Goal: Task Accomplishment & Management: Use online tool/utility

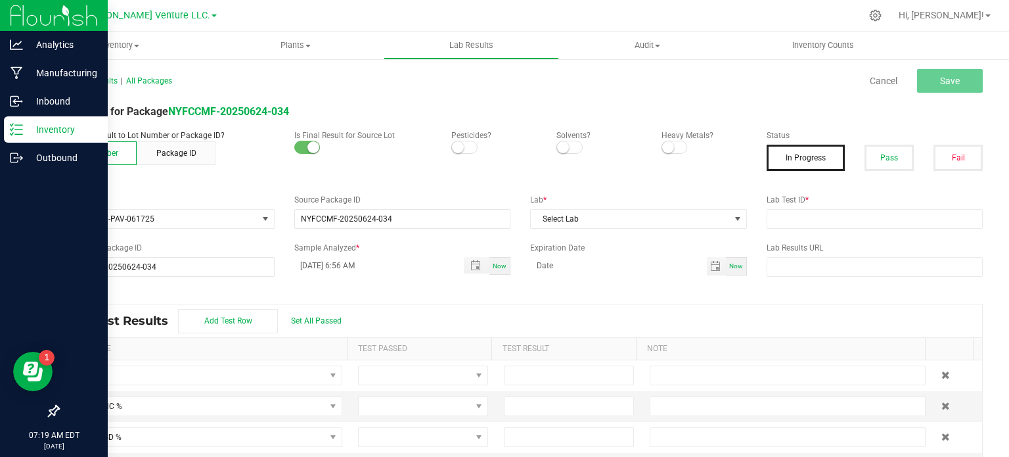
click at [24, 125] on p "Inventory" at bounding box center [62, 130] width 79 height 16
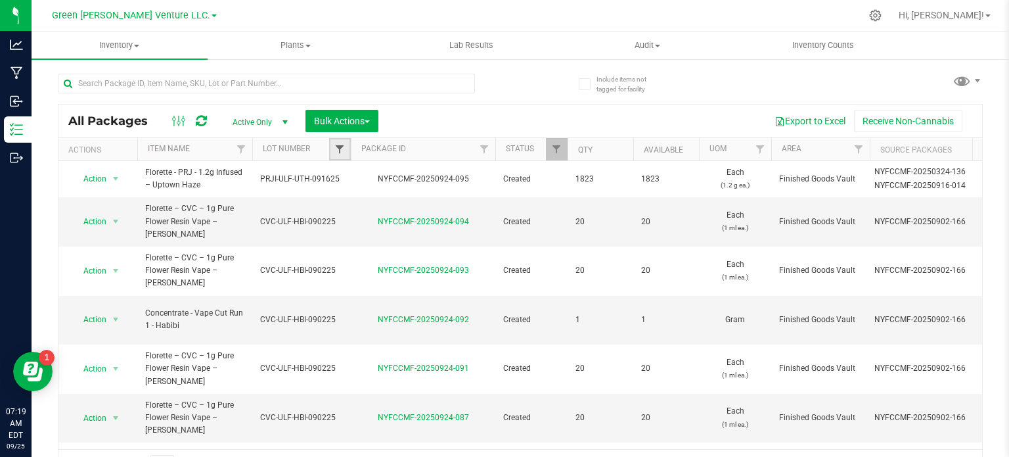
click at [344, 148] on span "Filter" at bounding box center [339, 149] width 11 height 11
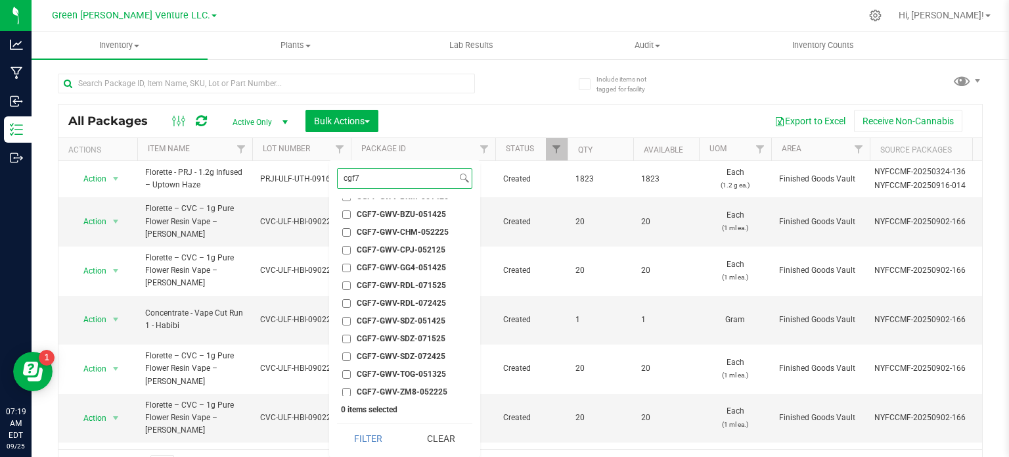
scroll to position [104, 0]
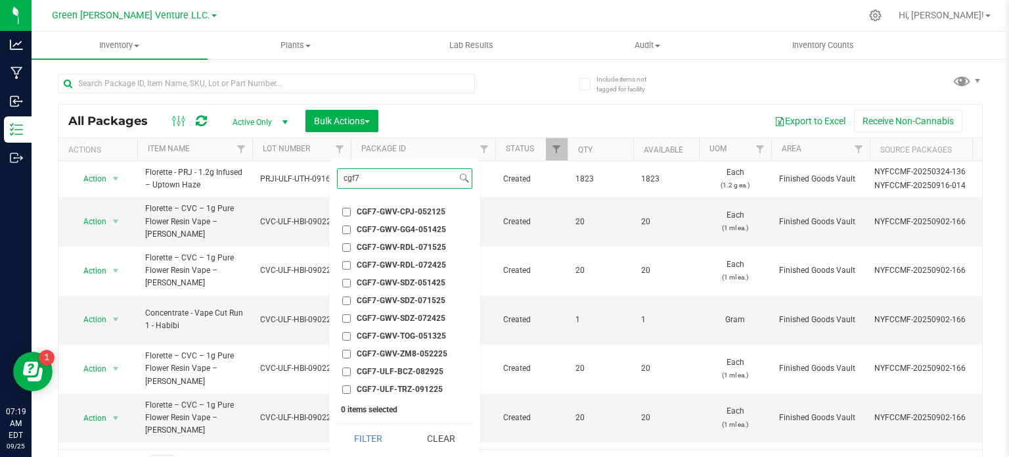
type input "cgf7"
click at [344, 391] on input "CGF7-ULF-TRZ-091225" at bounding box center [346, 389] width 9 height 9
checkbox input "true"
click at [353, 428] on button "Filter" at bounding box center [368, 438] width 63 height 29
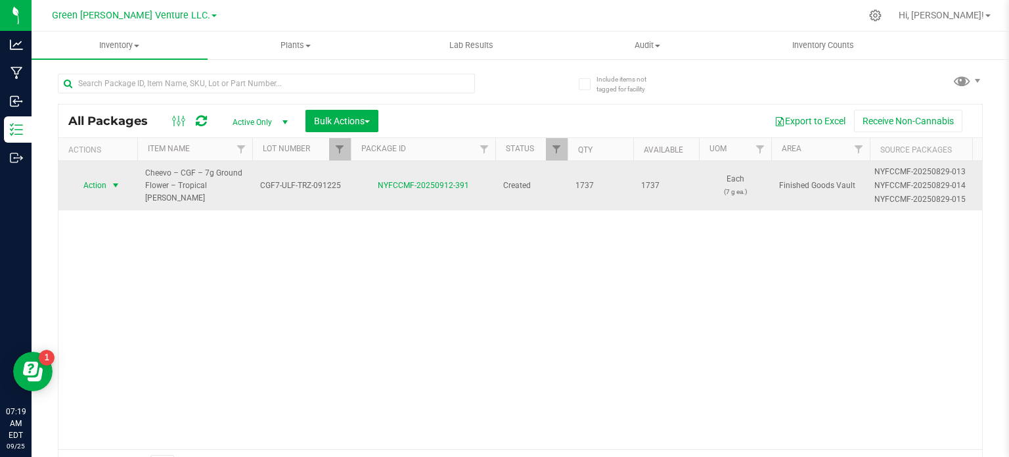
click at [112, 183] on span "select" at bounding box center [115, 185] width 11 height 11
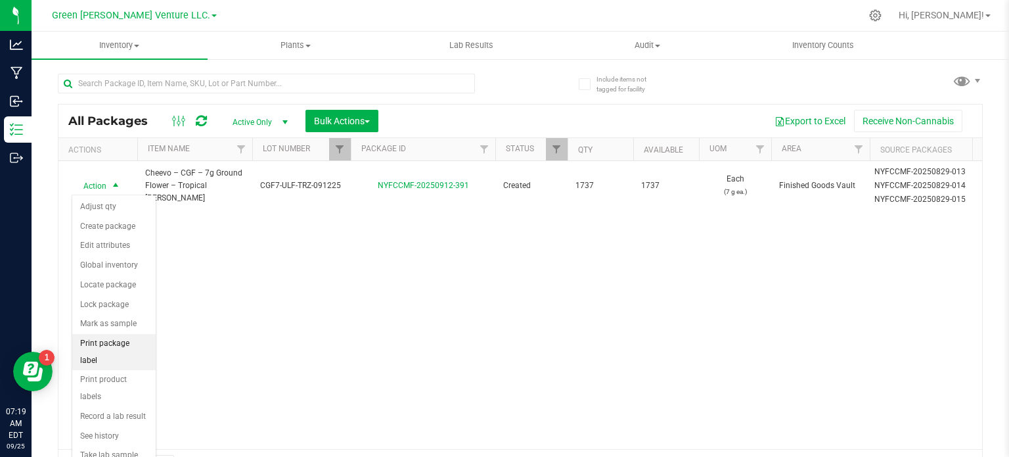
click at [118, 342] on li "Print package label" at bounding box center [113, 352] width 83 height 36
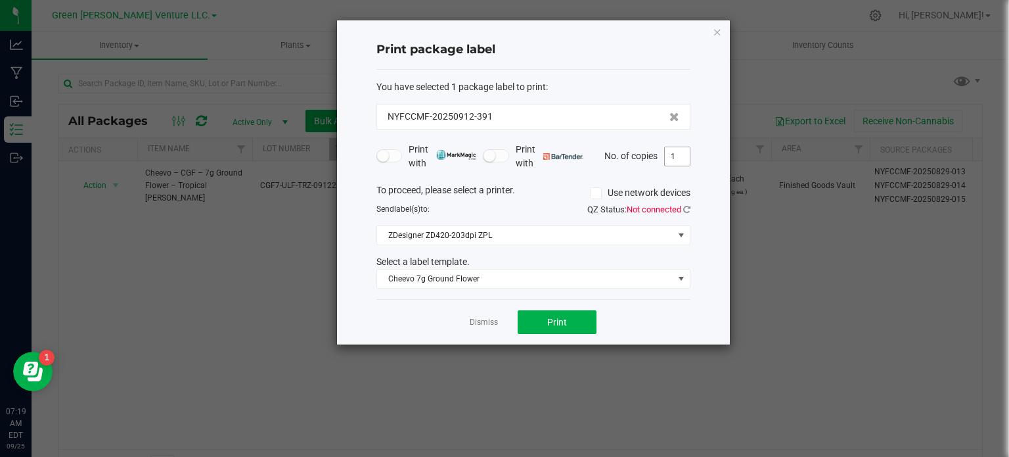
click at [677, 156] on input "1" at bounding box center [677, 156] width 25 height 18
type input "500"
click at [587, 321] on button "Print" at bounding box center [557, 322] width 79 height 24
click at [713, 30] on icon "button" at bounding box center [717, 32] width 9 height 16
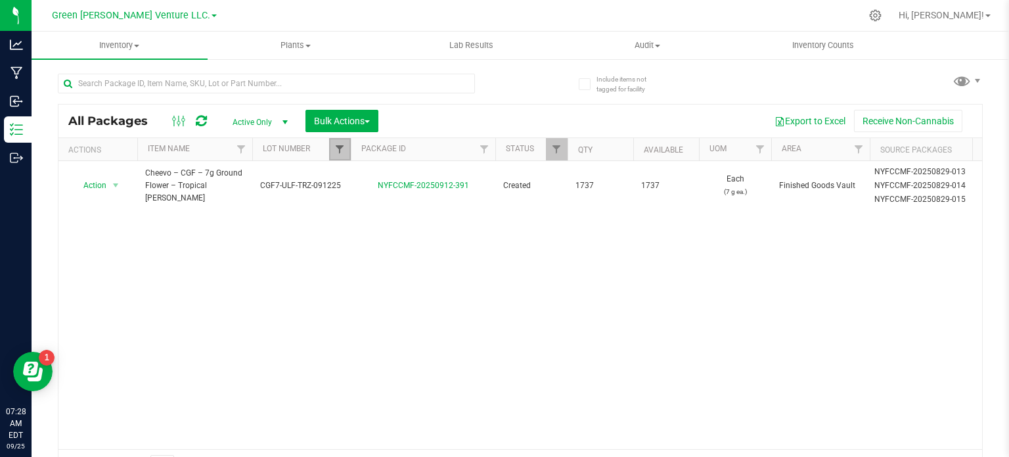
click at [339, 145] on span "Filter" at bounding box center [339, 149] width 11 height 11
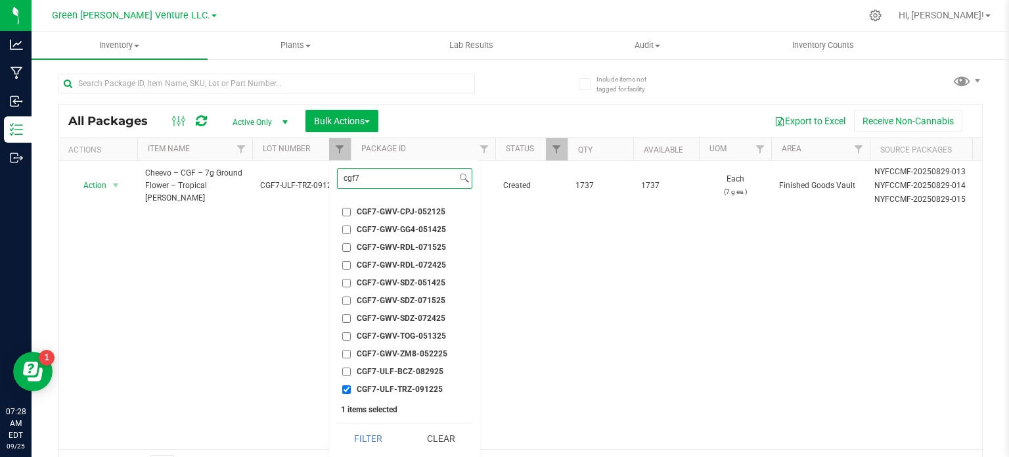
drag, startPoint x: 367, startPoint y: 173, endPoint x: 330, endPoint y: 170, distance: 36.9
click at [330, 170] on div "cgf7 Select All 012123-01THC-193FSD 0260557147654011 2022 Outdoor - LCD x Cherr…" at bounding box center [404, 308] width 151 height 296
click at [346, 388] on input "CGF7-ULF-TRZ-091225" at bounding box center [346, 389] width 9 height 9
checkbox input "false"
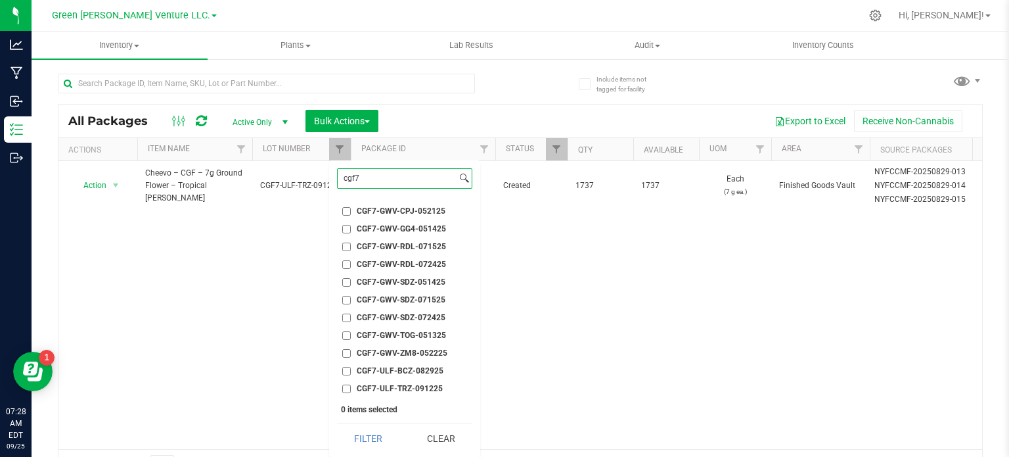
click at [381, 169] on input "cgf7" at bounding box center [397, 178] width 119 height 19
type input "c"
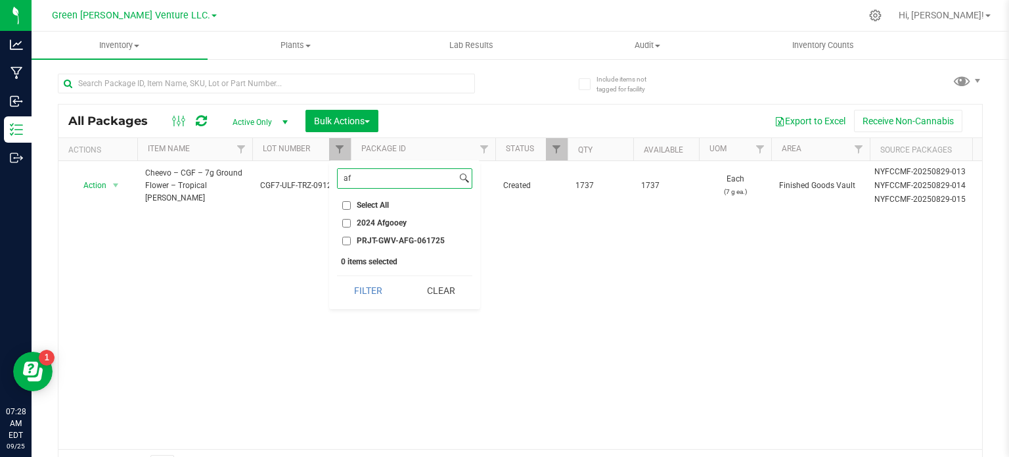
scroll to position [0, 0]
type input "afg"
click at [344, 237] on input "PRJT-GWV-AFG-061725" at bounding box center [346, 240] width 9 height 9
checkbox input "true"
click at [392, 300] on button "Filter" at bounding box center [368, 290] width 63 height 29
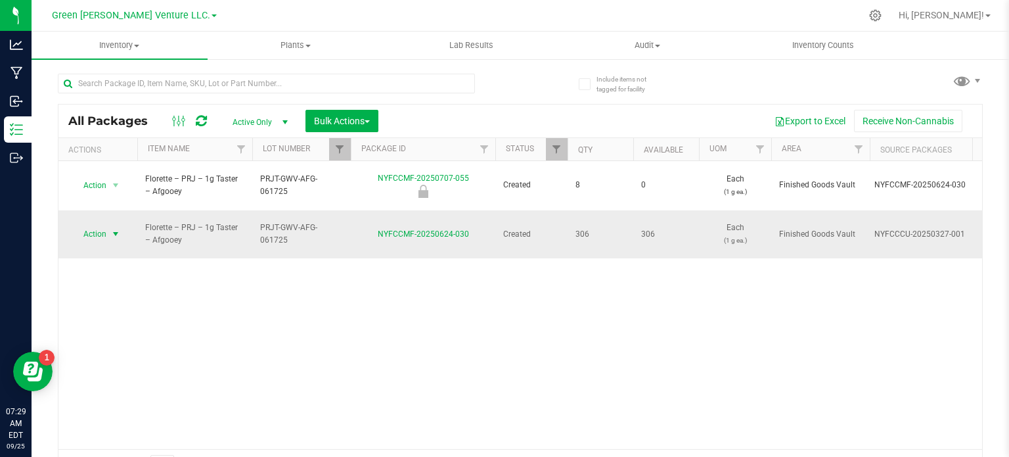
click at [98, 225] on span "Action" at bounding box center [89, 234] width 35 height 18
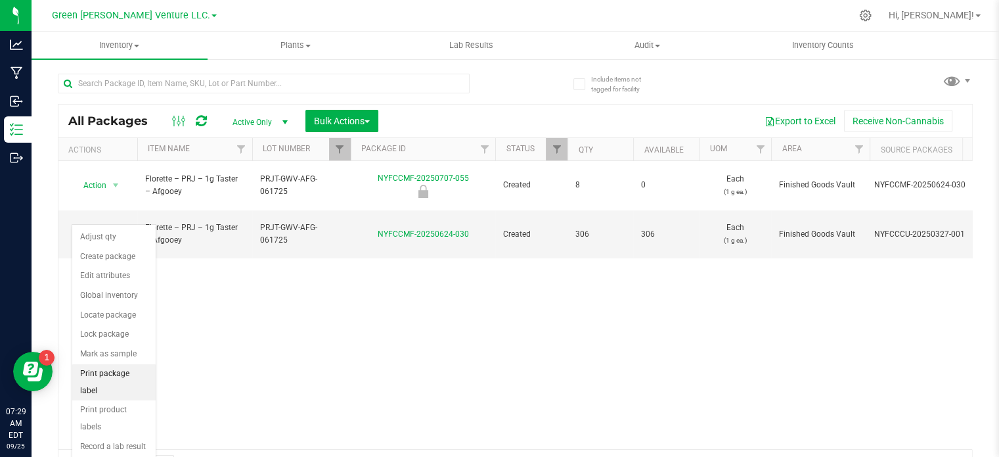
click at [113, 371] on li "Print package label" at bounding box center [113, 382] width 83 height 36
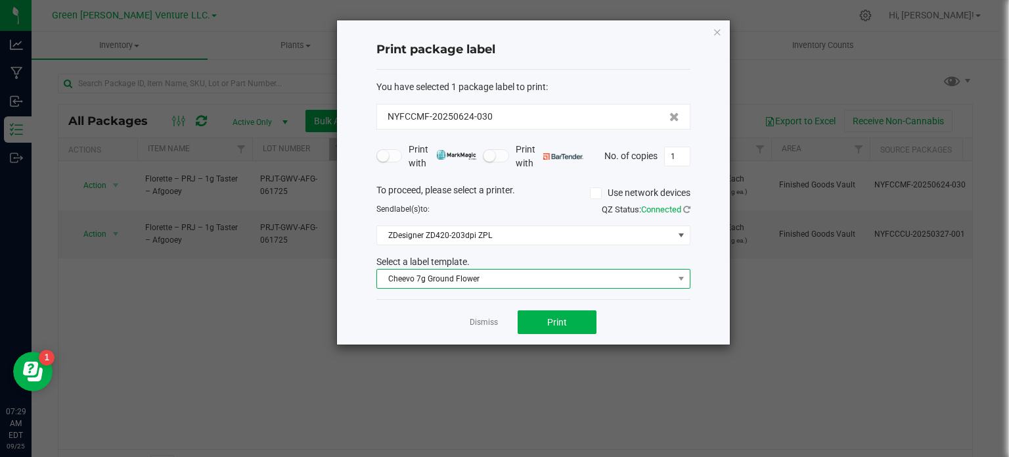
click at [536, 277] on span "Cheevo 7g Ground Flower" at bounding box center [525, 278] width 296 height 18
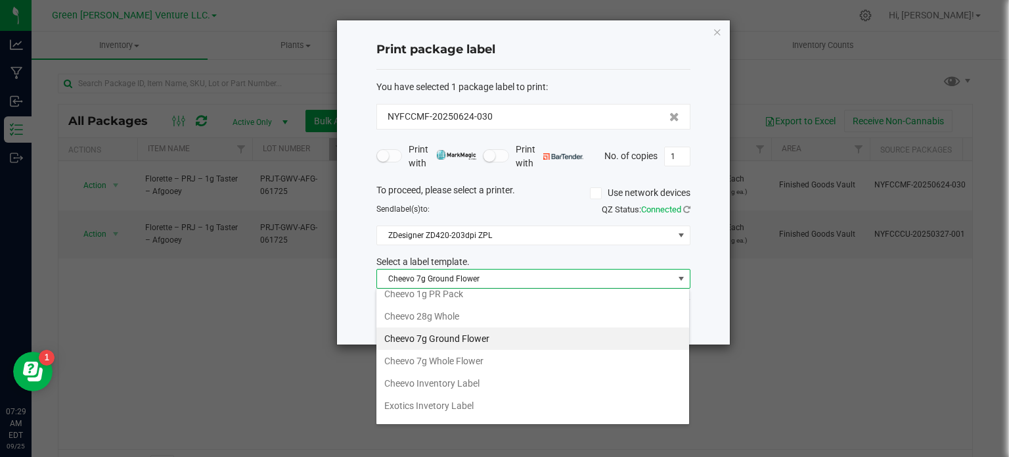
scroll to position [221, 0]
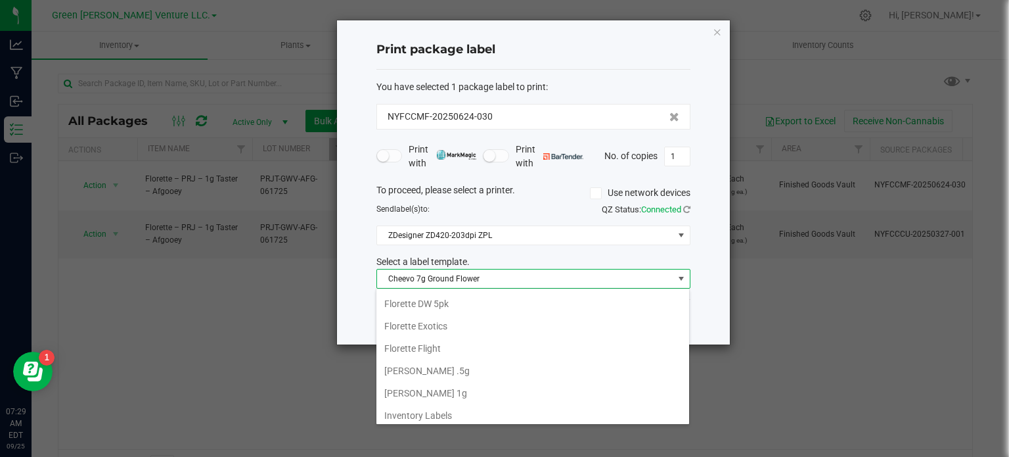
drag, startPoint x: 438, startPoint y: 346, endPoint x: 495, endPoint y: 305, distance: 70.7
click at [438, 345] on li "Florette Flight" at bounding box center [532, 348] width 313 height 22
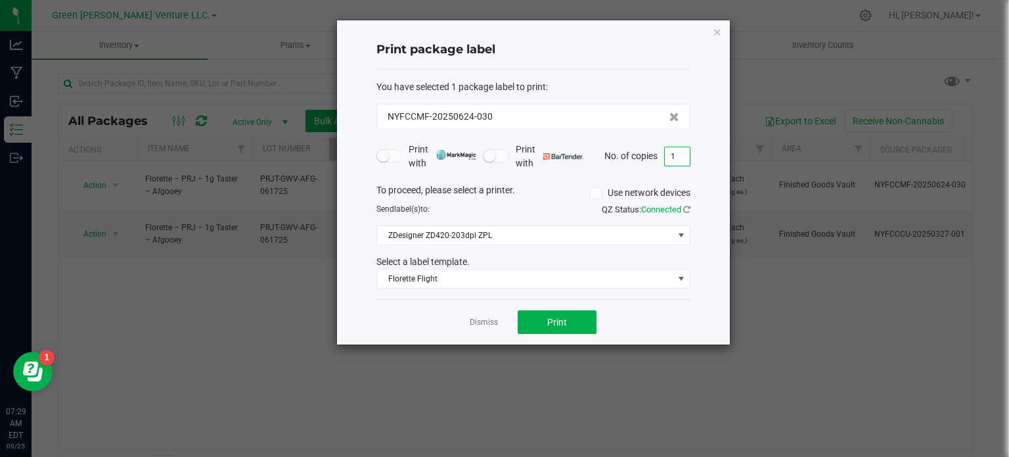
click at [675, 156] on input "1" at bounding box center [677, 156] width 25 height 18
type input "21"
click at [545, 319] on button "Print" at bounding box center [557, 322] width 79 height 24
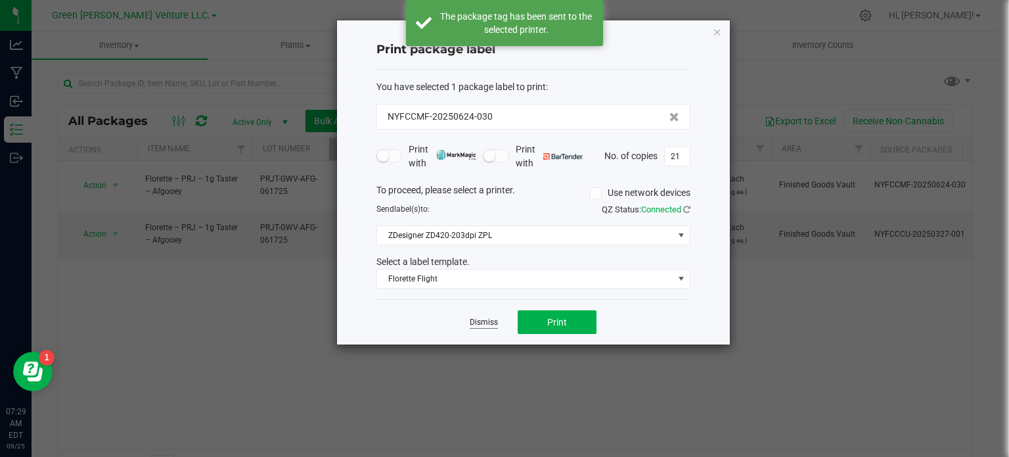
click at [480, 323] on link "Dismiss" at bounding box center [484, 322] width 28 height 11
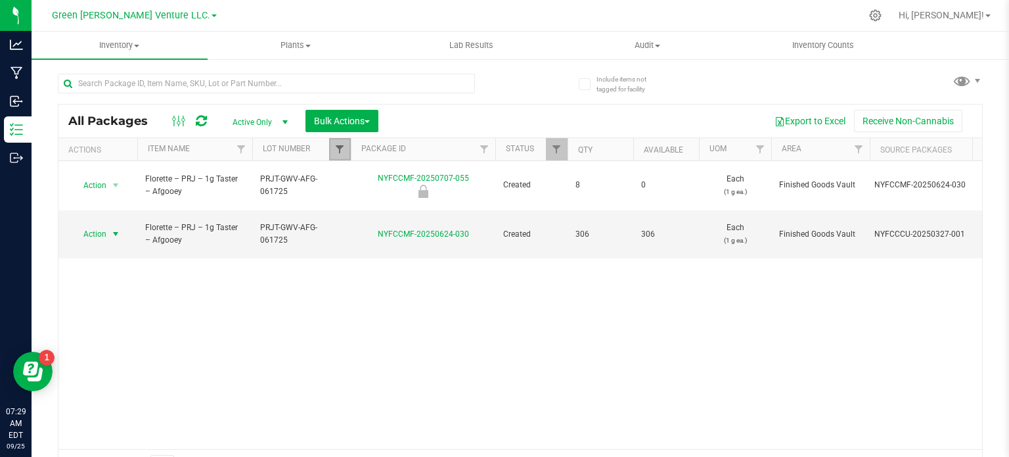
click at [342, 148] on span "Filter" at bounding box center [339, 149] width 11 height 11
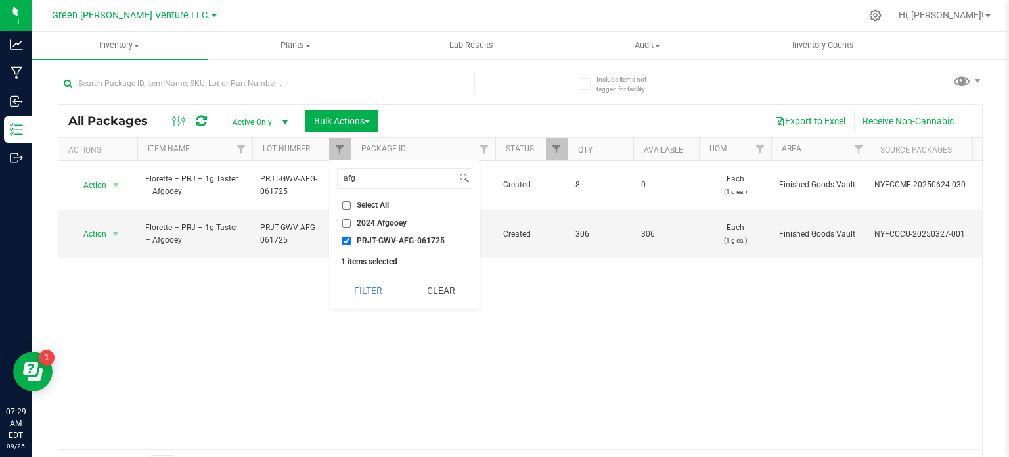
click at [347, 238] on input "PRJT-GWV-AFG-061725" at bounding box center [346, 240] width 9 height 9
checkbox input "false"
drag, startPoint x: 361, startPoint y: 178, endPoint x: 336, endPoint y: 177, distance: 25.0
click at [337, 177] on div "afg" at bounding box center [404, 178] width 135 height 20
type input "trk"
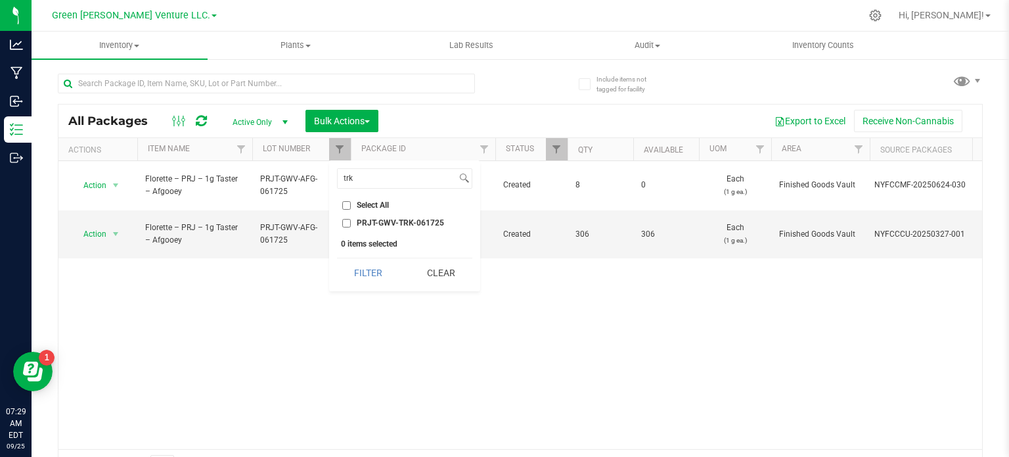
click at [349, 220] on input "PRJT-GWV-TRK-061725" at bounding box center [346, 223] width 9 height 9
checkbox input "true"
click at [363, 275] on button "Filter" at bounding box center [368, 272] width 63 height 29
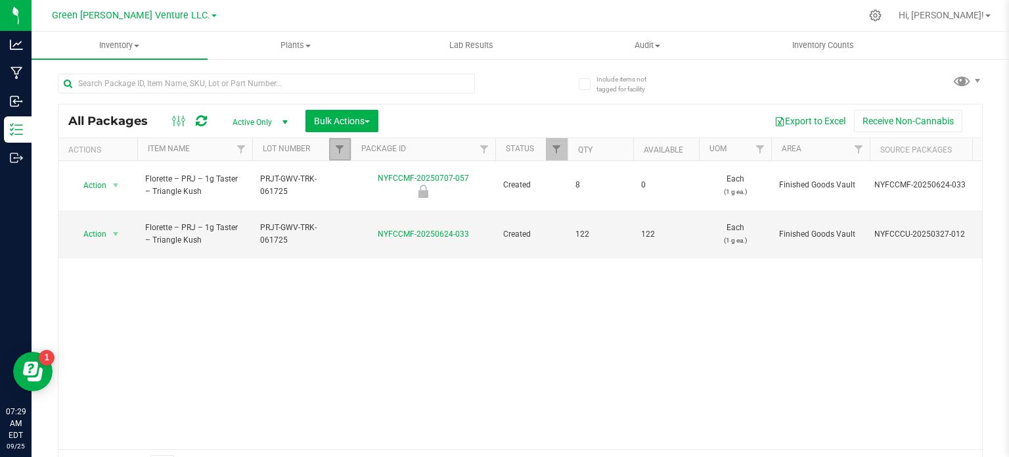
click at [336, 139] on link "Filter" at bounding box center [340, 149] width 22 height 22
checkbox input "true"
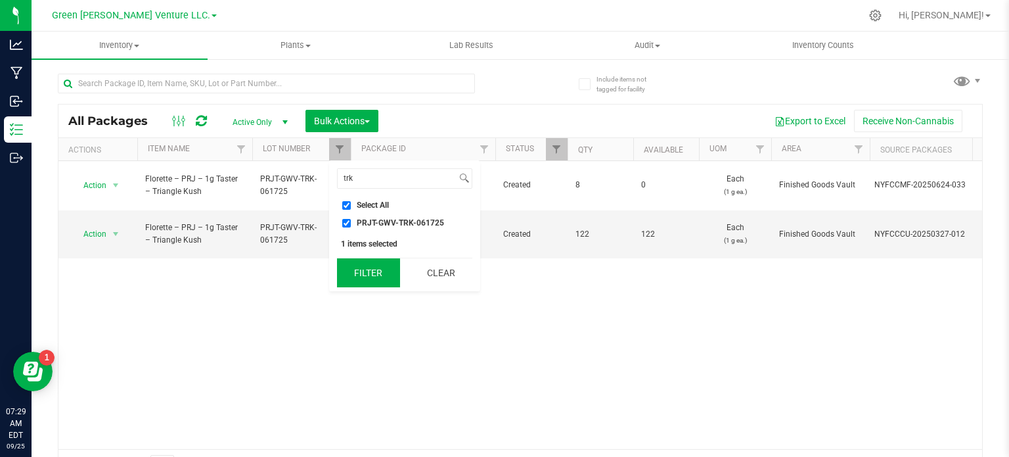
click at [348, 279] on button "Filter" at bounding box center [368, 272] width 63 height 29
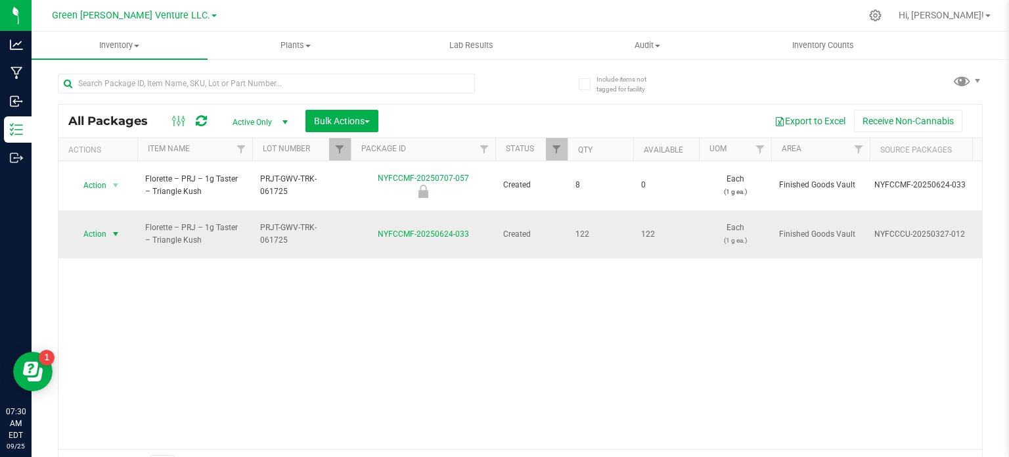
click at [99, 225] on span "Action" at bounding box center [89, 234] width 35 height 18
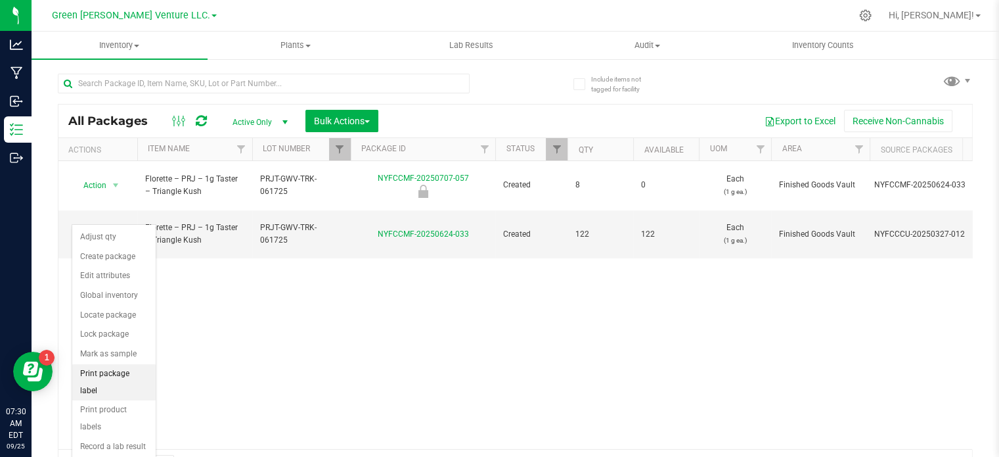
click at [106, 375] on li "Print package label" at bounding box center [113, 382] width 83 height 36
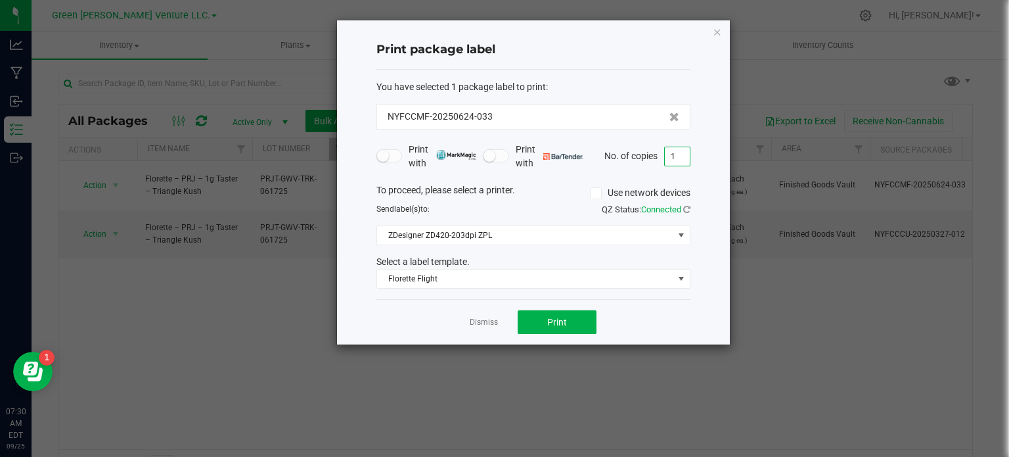
click at [677, 152] on input "1" at bounding box center [677, 156] width 25 height 18
type input "21"
click at [542, 318] on button "Print" at bounding box center [557, 322] width 79 height 24
click at [717, 34] on icon "button" at bounding box center [717, 32] width 9 height 16
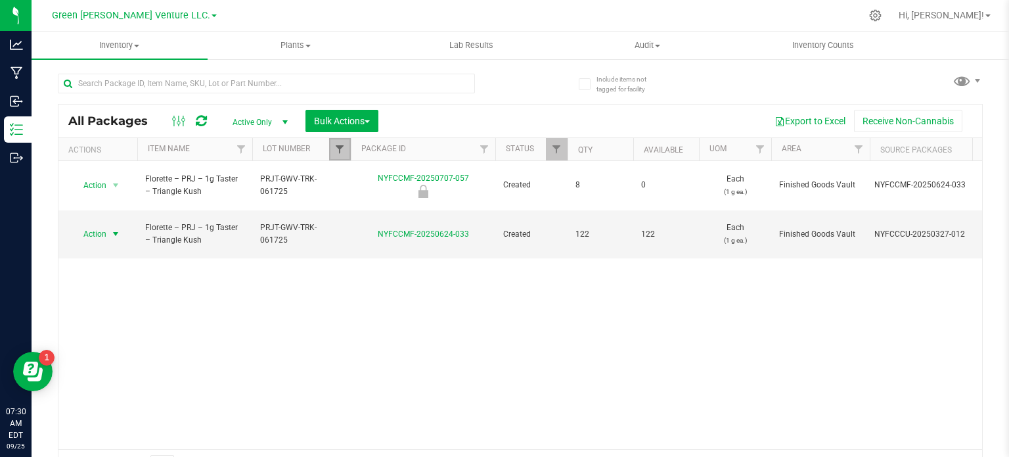
click at [336, 146] on span "Filter" at bounding box center [339, 149] width 11 height 11
checkbox input "true"
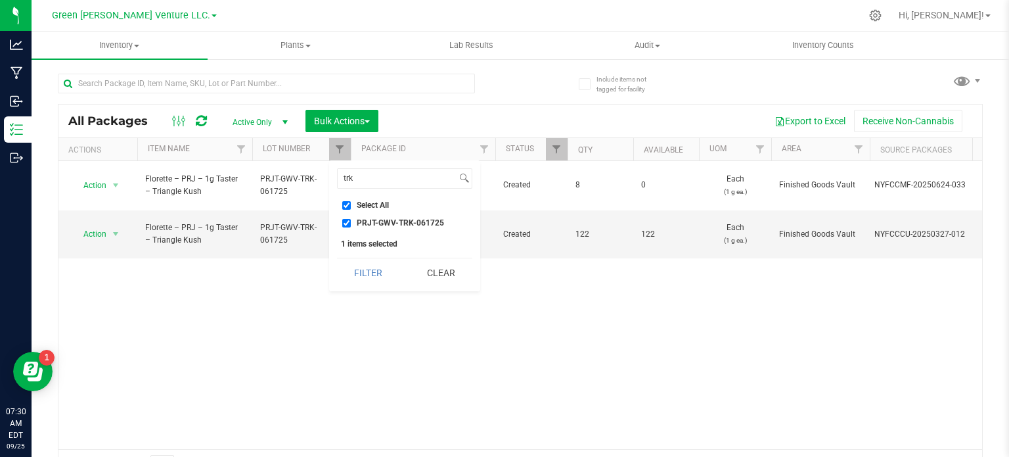
click at [345, 222] on input "PRJT-GWV-TRK-061725" at bounding box center [346, 223] width 9 height 9
checkbox input "false"
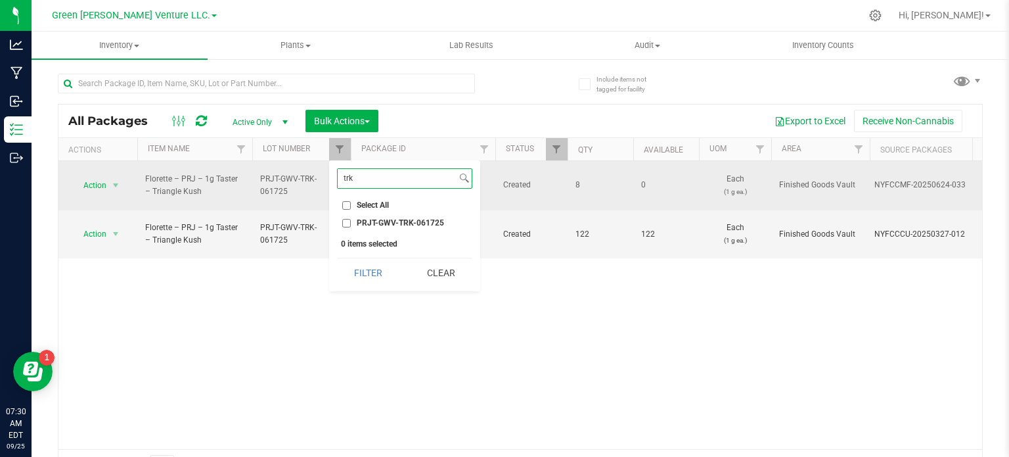
drag, startPoint x: 371, startPoint y: 172, endPoint x: 321, endPoint y: 167, distance: 50.2
click at [321, 167] on body "Analytics Manufacturing Inbound Inventory Outbound 07:30 AM EDT [DATE] 09/25 Gr…" at bounding box center [504, 228] width 1009 height 457
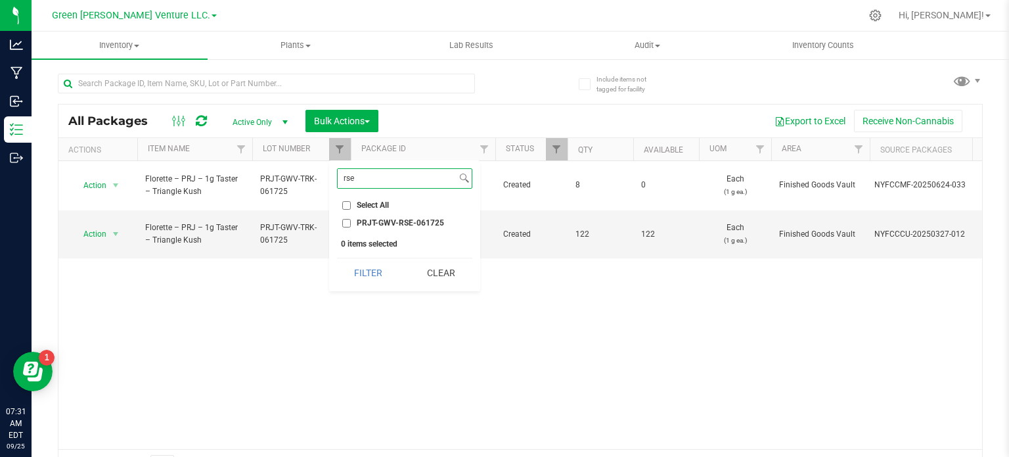
type input "rse"
click at [348, 223] on input "PRJT-GWV-RSE-061725" at bounding box center [346, 223] width 9 height 9
checkbox input "true"
click at [355, 274] on button "Filter" at bounding box center [368, 272] width 63 height 29
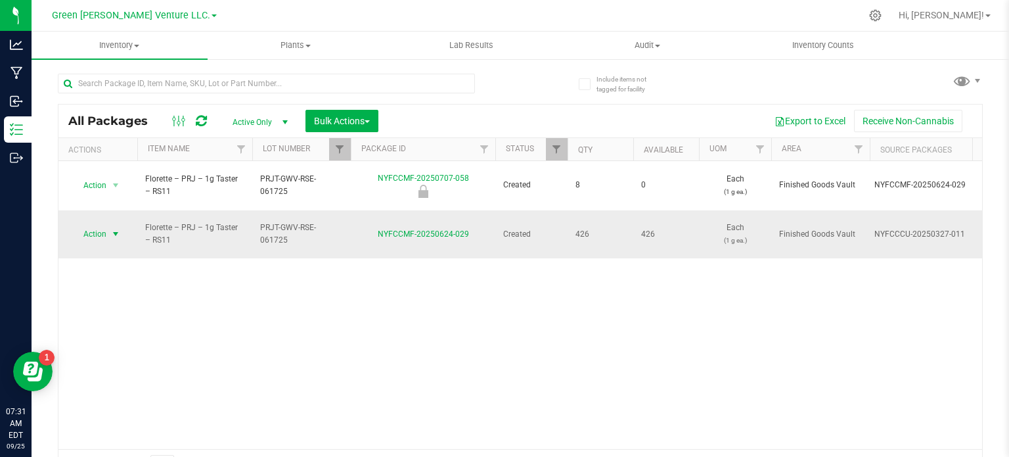
click at [116, 229] on span "select" at bounding box center [115, 234] width 11 height 11
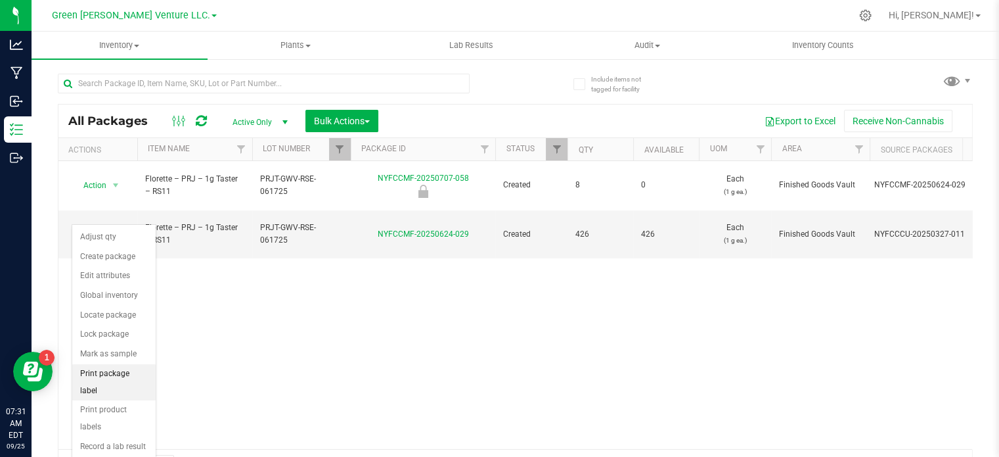
click at [117, 374] on li "Print package label" at bounding box center [113, 382] width 83 height 36
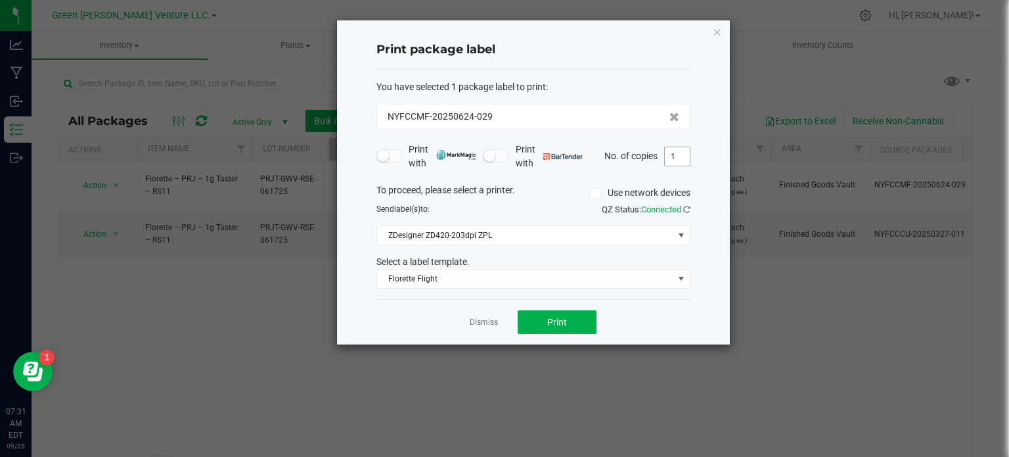
click at [678, 147] on input "1" at bounding box center [677, 156] width 25 height 18
type input "21"
click at [560, 328] on button "Print" at bounding box center [557, 322] width 79 height 24
click at [718, 34] on icon "button" at bounding box center [717, 32] width 9 height 16
